Goal: Transaction & Acquisition: Purchase product/service

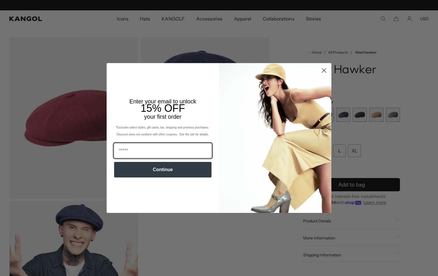
scroll to position [0, 119]
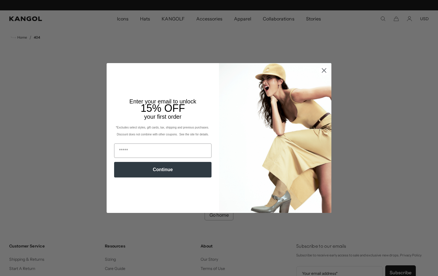
scroll to position [0, 119]
